Goal: Information Seeking & Learning: Learn about a topic

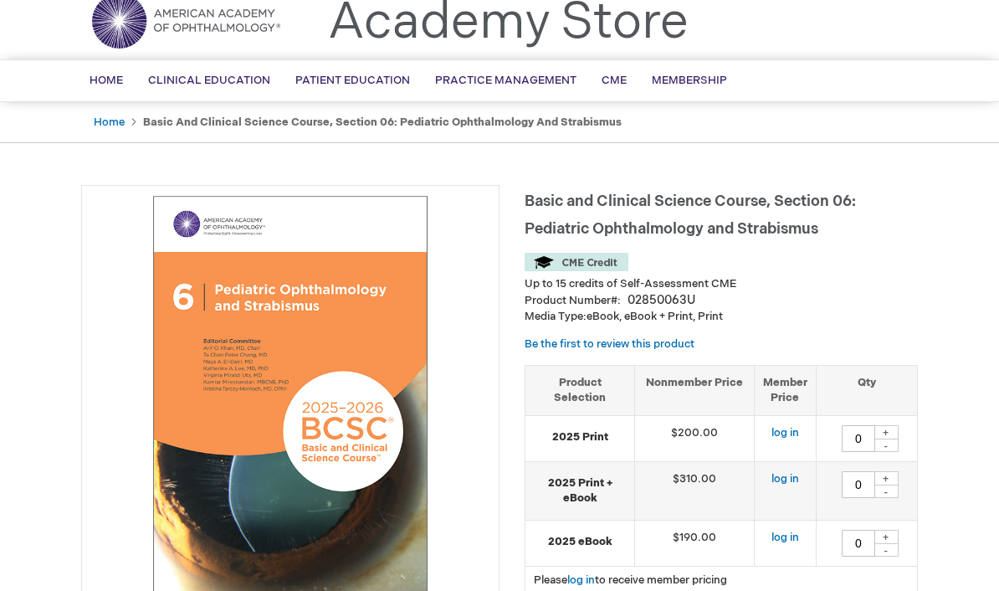
scroll to position [64, 0]
click at [100, 125] on link "Home" at bounding box center [109, 121] width 31 height 13
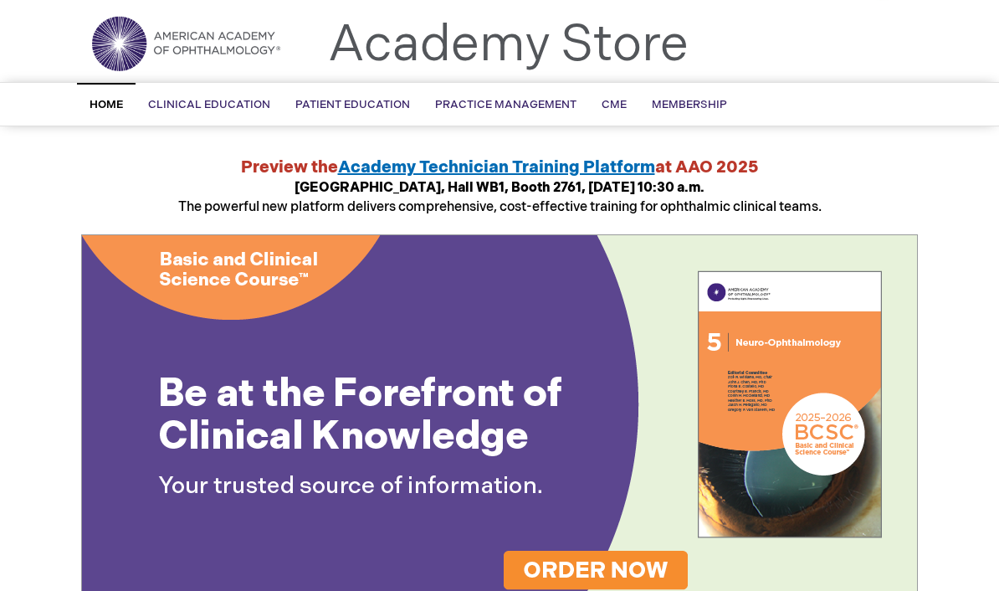
scroll to position [33, 0]
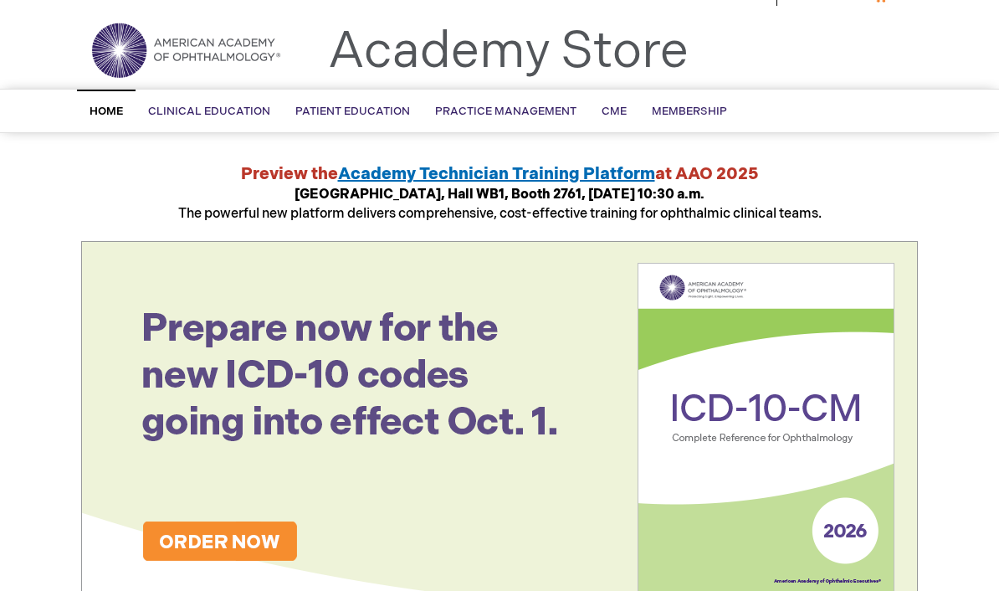
click at [526, 571] on img at bounding box center [499, 429] width 837 height 376
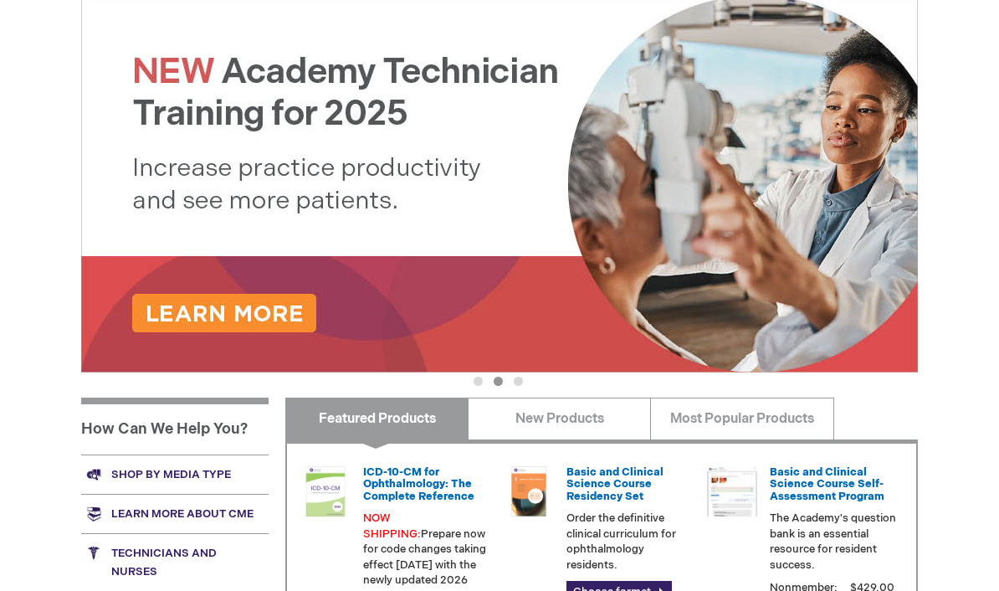
scroll to position [295, 0]
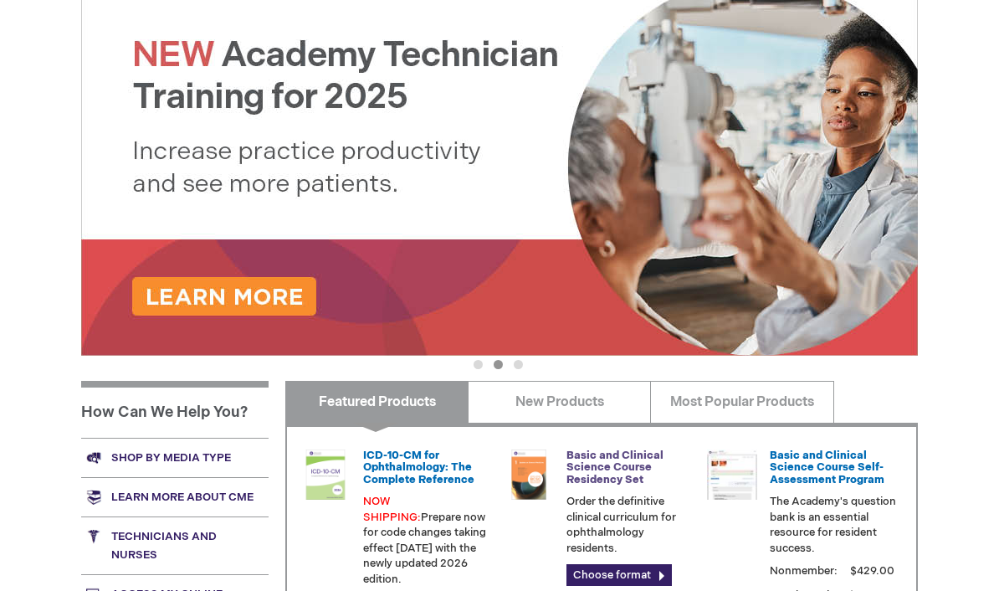
click at [581, 477] on link "Basic and Clinical Science Course Residency Set" at bounding box center [614, 467] width 97 height 38
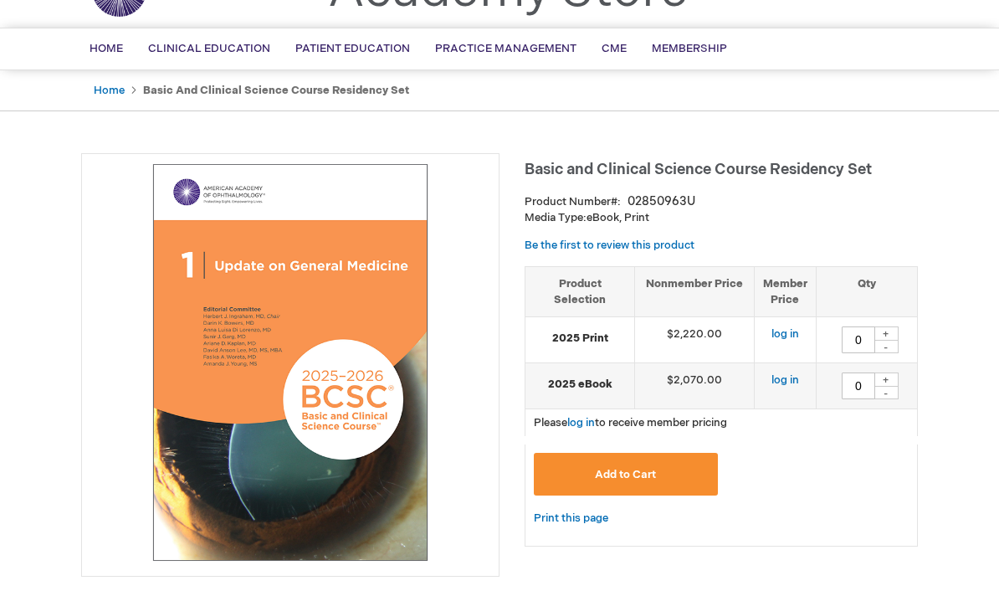
scroll to position [87, 0]
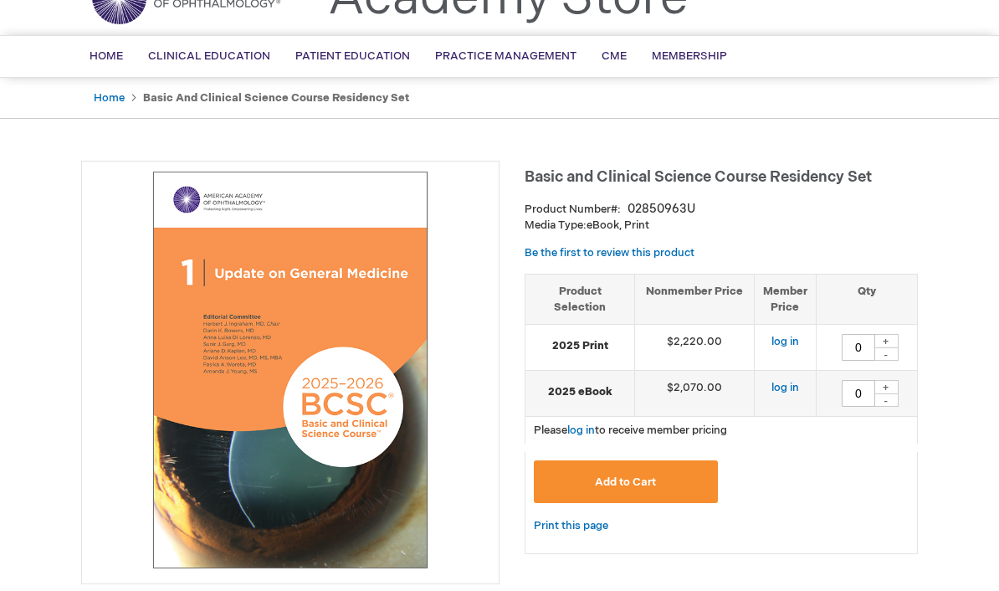
click at [215, 345] on img at bounding box center [290, 370] width 400 height 400
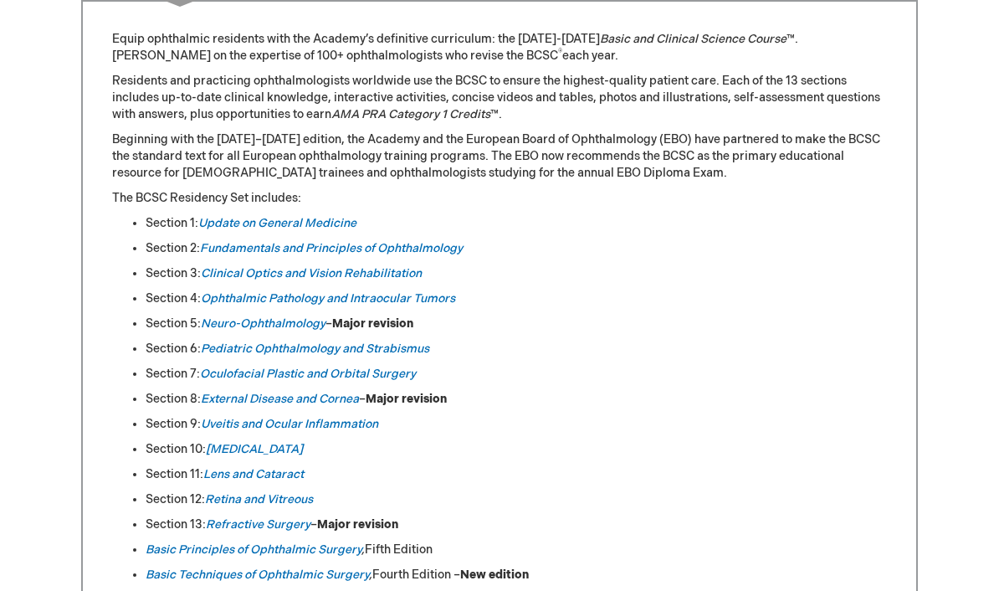
scroll to position [727, 0]
click at [155, 581] on link "Basic Techniques of Ophthalmic Surgery" at bounding box center [257, 575] width 223 height 14
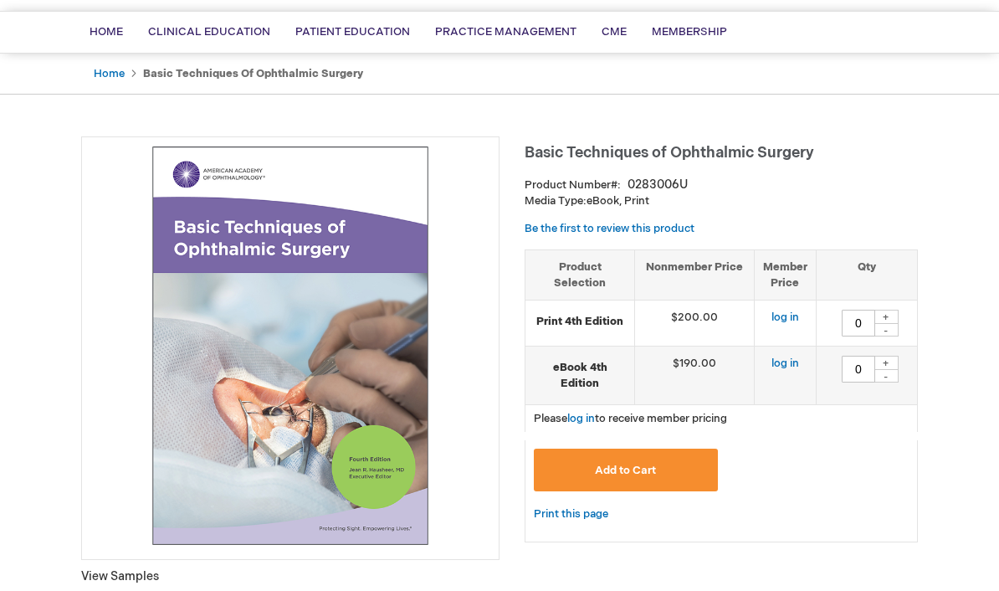
scroll to position [122, 0]
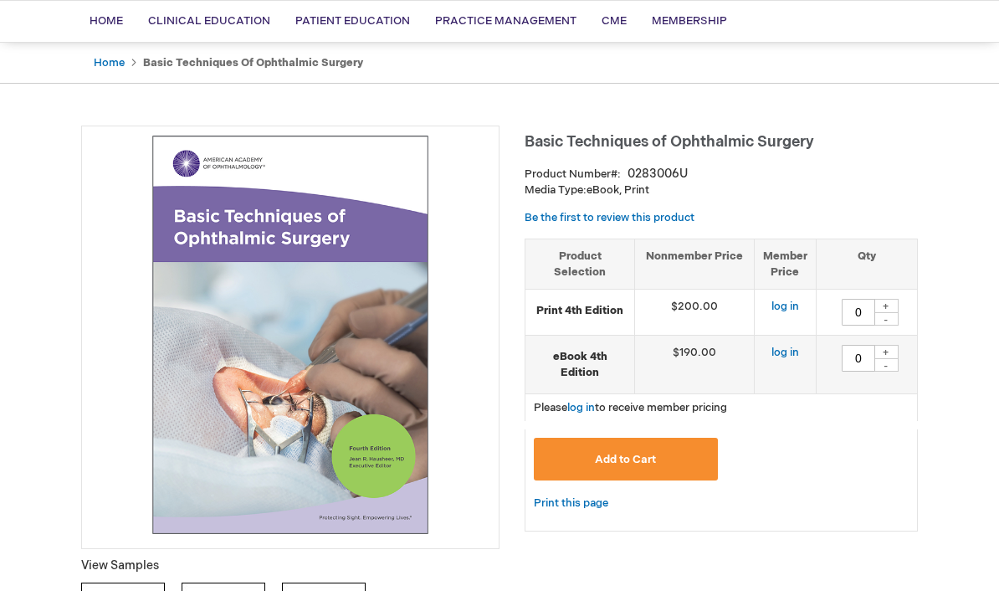
click at [201, 233] on img at bounding box center [290, 335] width 400 height 400
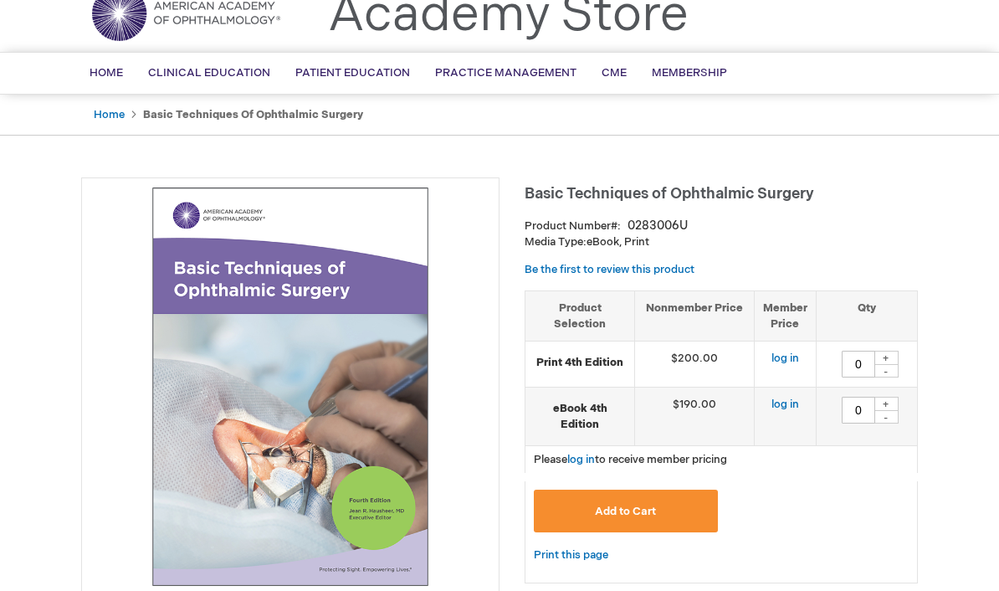
scroll to position [0, 0]
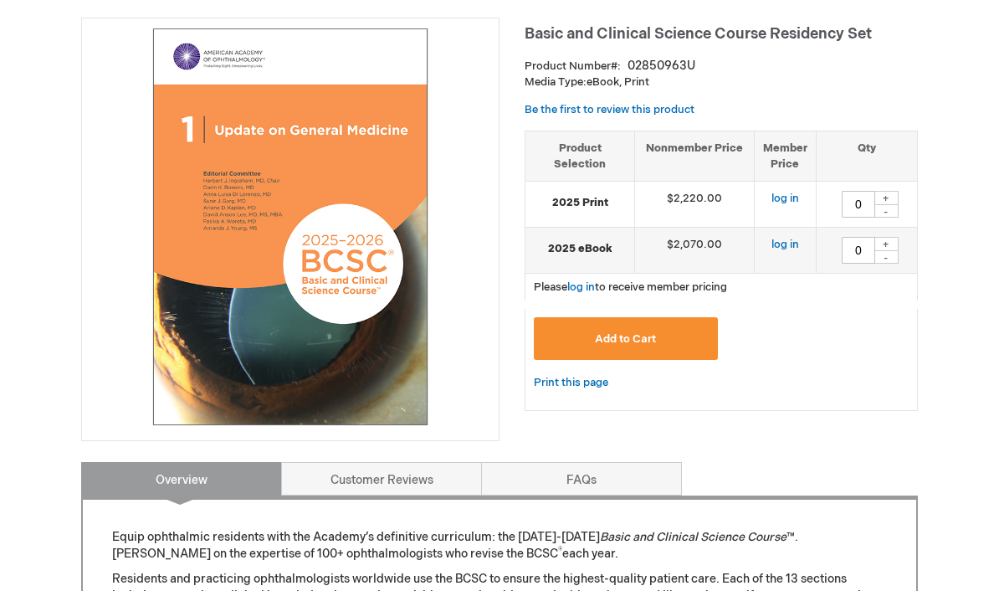
scroll to position [228, 0]
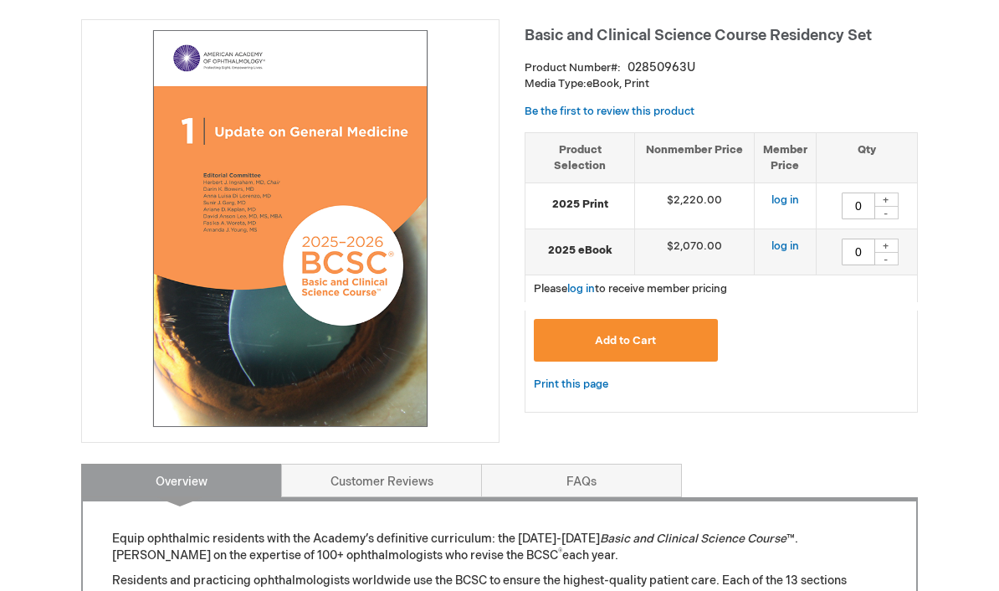
click at [201, 238] on img at bounding box center [290, 228] width 400 height 400
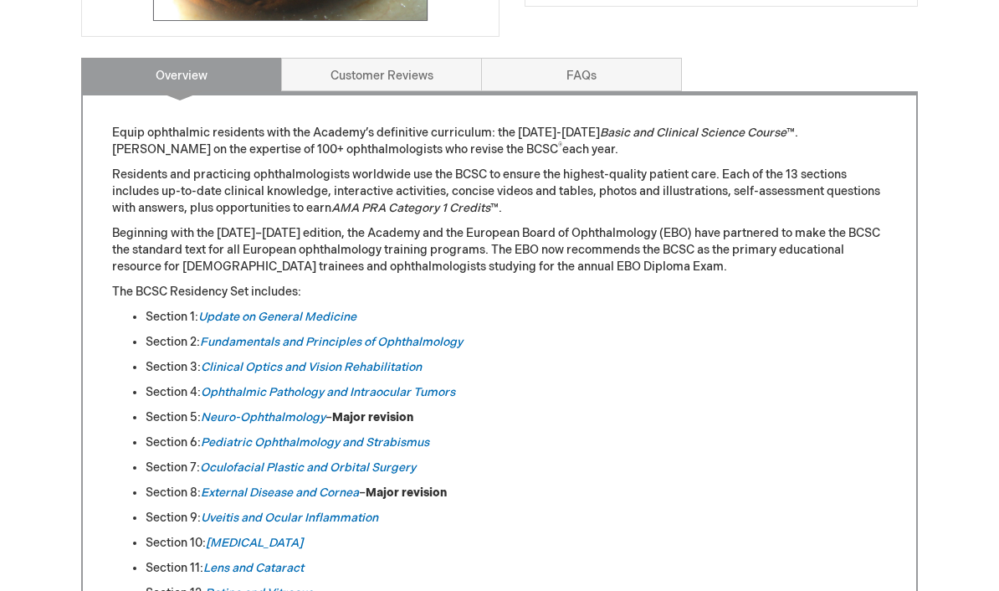
scroll to position [639, 0]
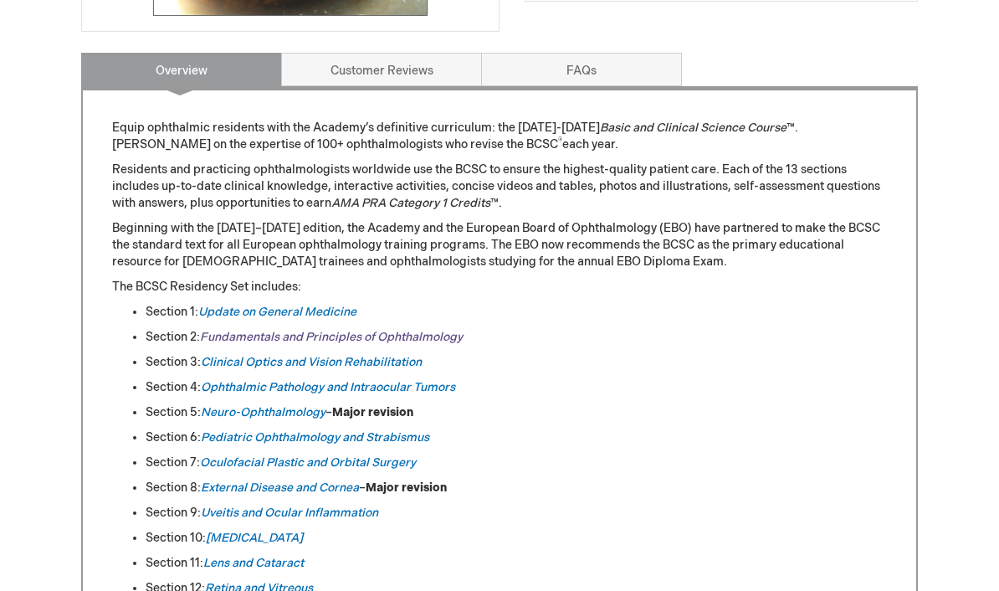
click at [225, 335] on link "Fundamentals and Principles of Ophthalmology" at bounding box center [331, 337] width 263 height 14
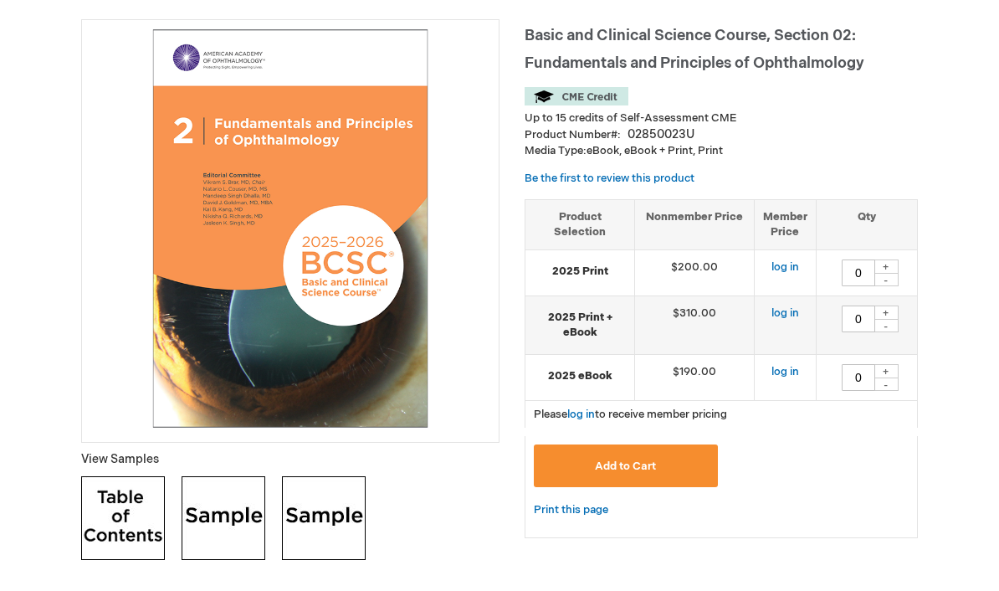
scroll to position [224, 0]
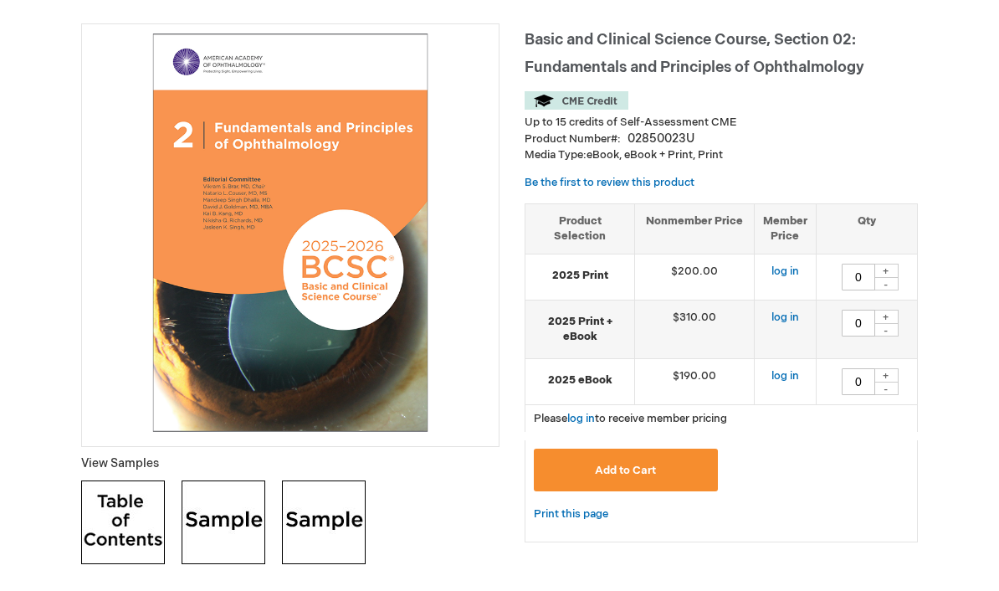
click at [125, 152] on img at bounding box center [290, 233] width 400 height 400
click at [199, 74] on img at bounding box center [290, 233] width 400 height 400
click at [258, 250] on img at bounding box center [290, 233] width 400 height 400
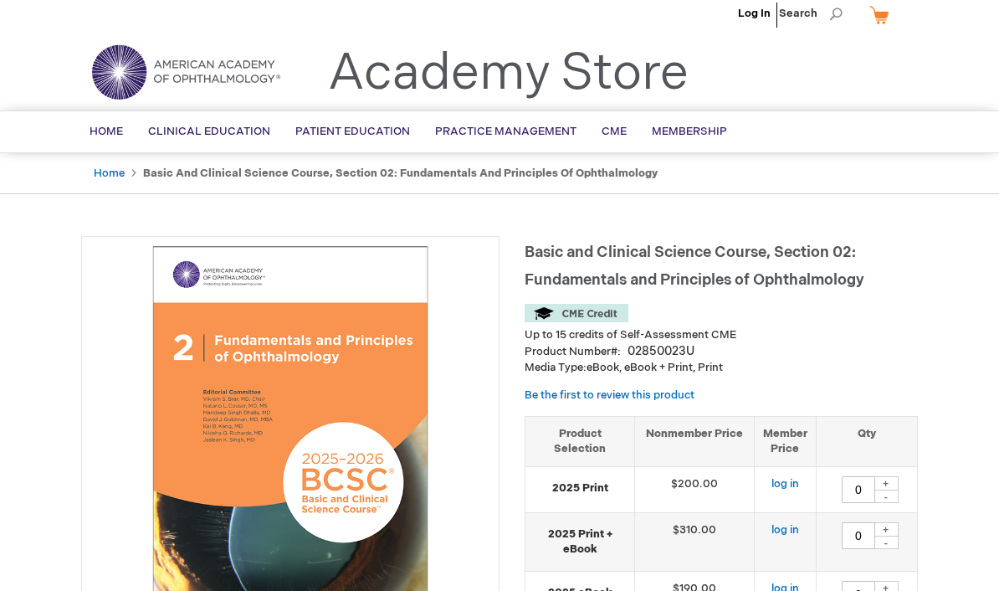
scroll to position [0, 0]
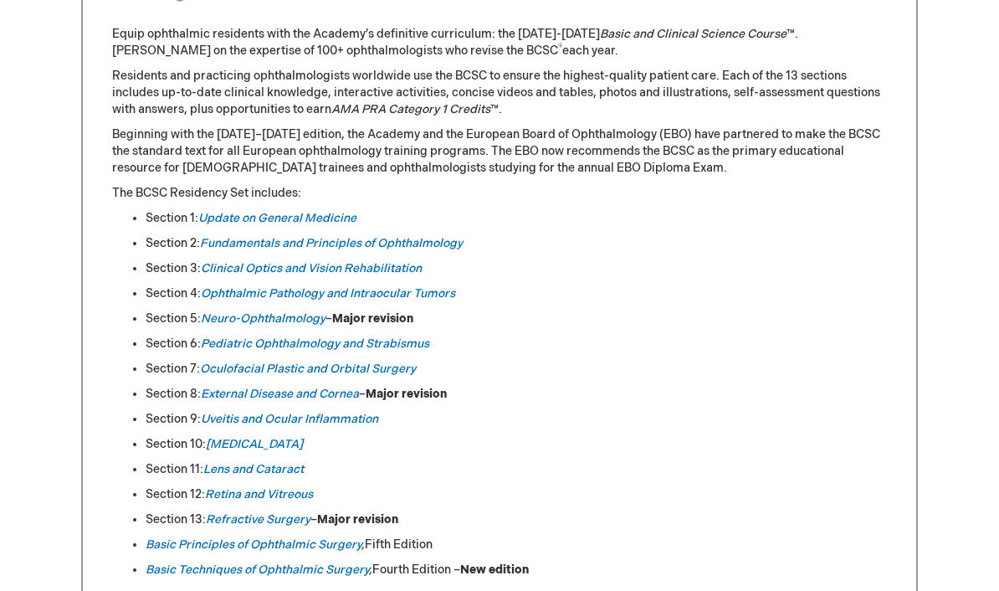
scroll to position [734, 0]
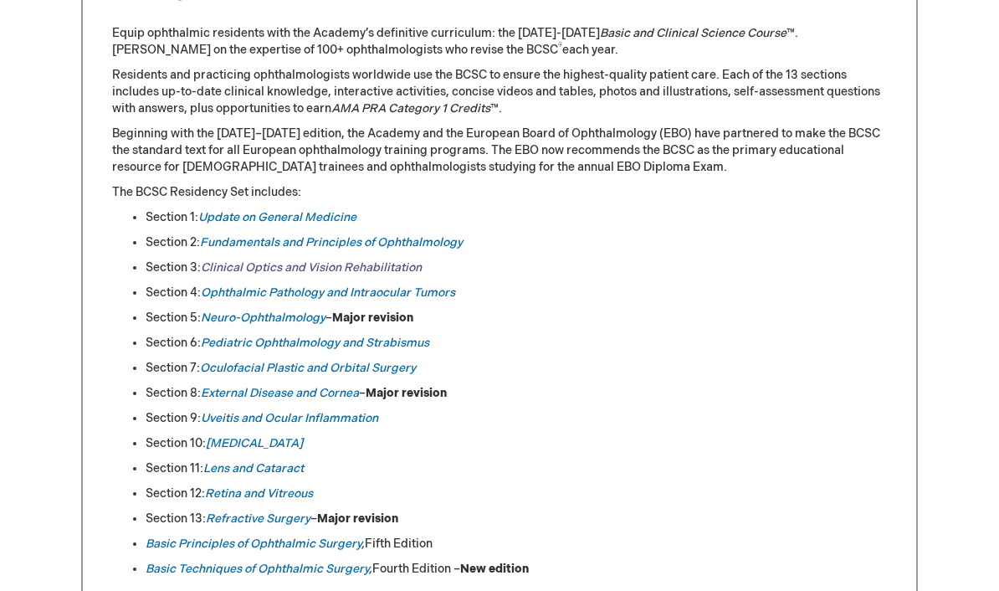
click at [203, 264] on link "Clinical Optics and Vision Rehabilitation" at bounding box center [311, 267] width 221 height 14
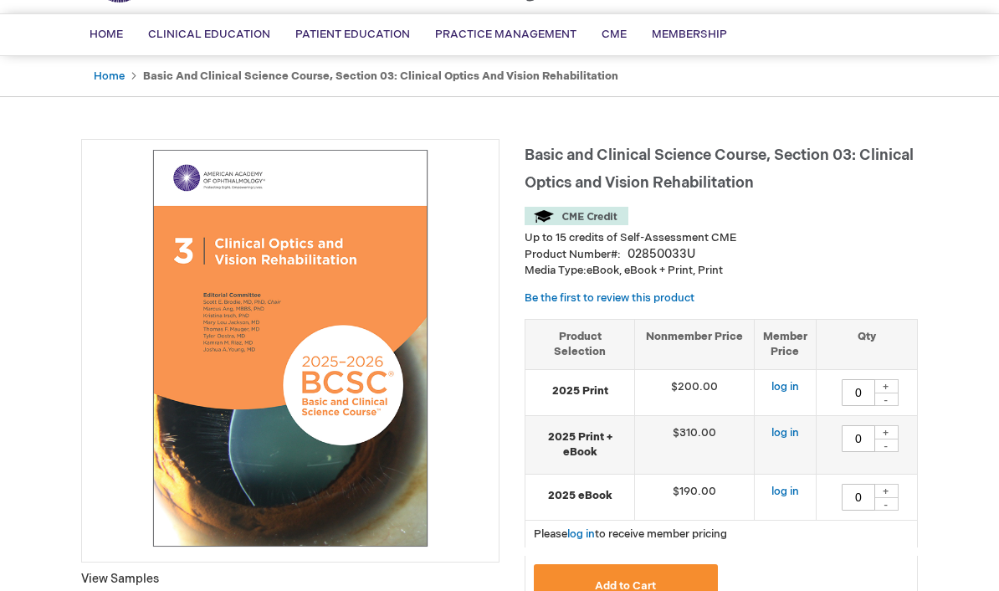
scroll to position [146, 0]
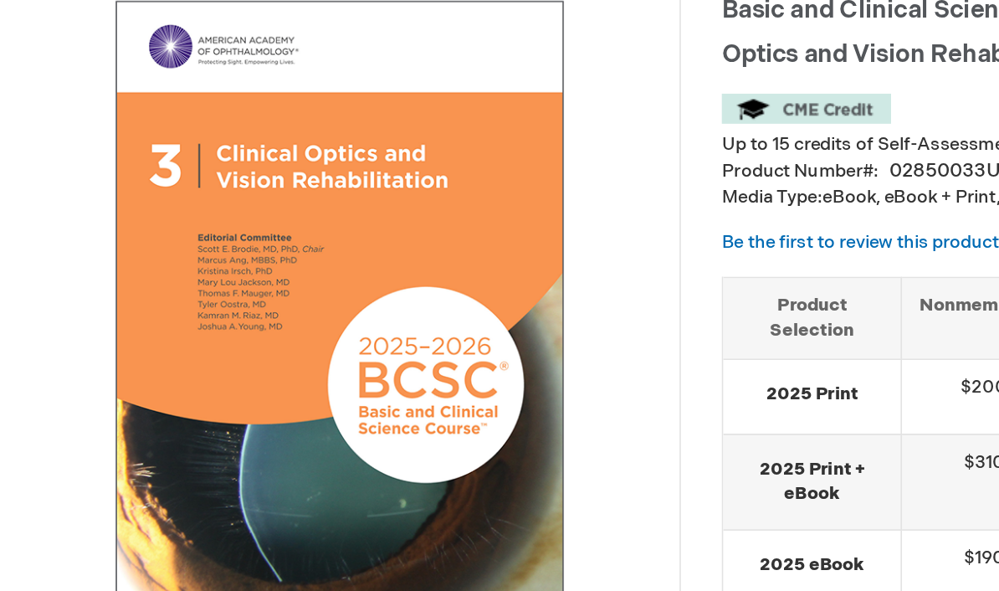
click at [90, 143] on img at bounding box center [290, 310] width 400 height 400
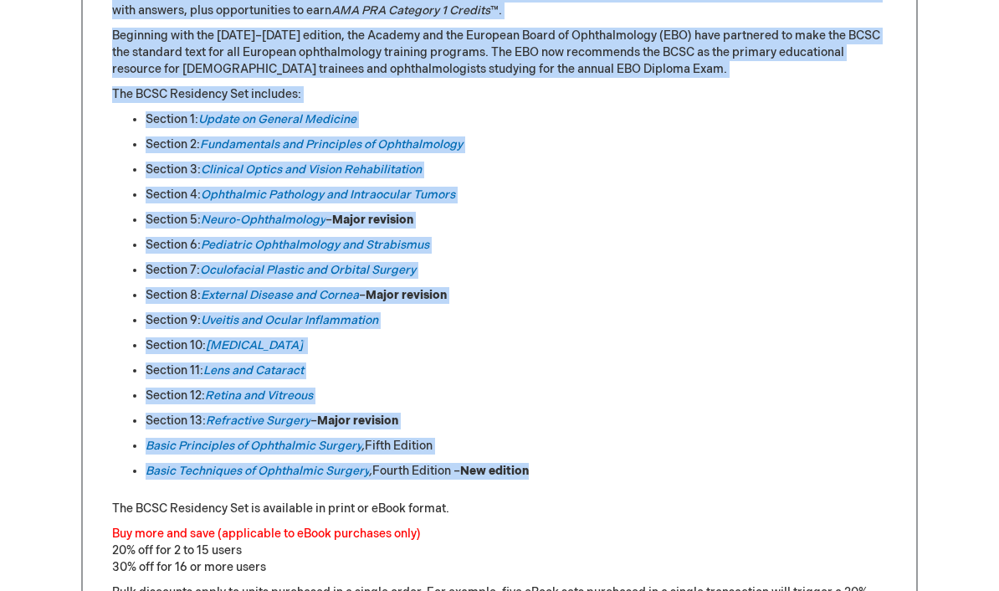
scroll to position [852, 0]
